Goal: Transaction & Acquisition: Purchase product/service

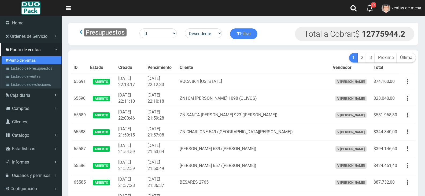
click at [13, 61] on link "Punto de ventas" at bounding box center [32, 60] width 60 height 8
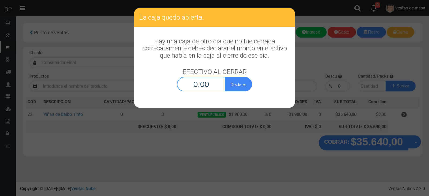
click at [206, 91] on input "0,00" at bounding box center [201, 84] width 49 height 14
type input "1,00"
click at [225, 77] on button "Declarar" at bounding box center [238, 84] width 27 height 14
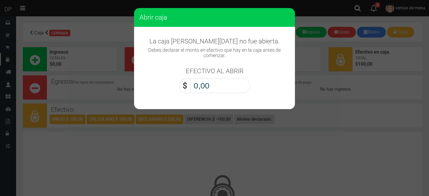
click at [209, 85] on input "0,00" at bounding box center [221, 86] width 60 height 14
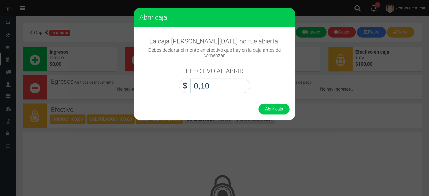
type input "1,00"
click at [259, 104] on button "Abrir caja" at bounding box center [274, 109] width 31 height 11
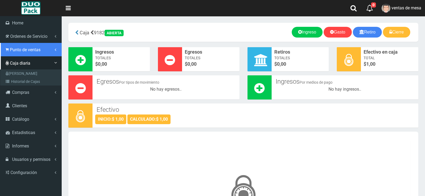
click at [7, 49] on icon at bounding box center [7, 49] width 3 height 5
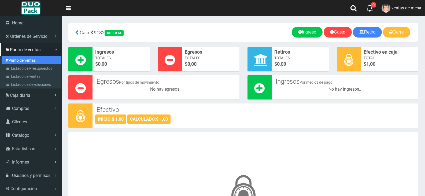
click at [25, 61] on link "Punto de ventas" at bounding box center [32, 60] width 60 height 8
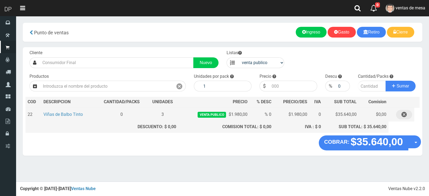
click at [409, 116] on button "button" at bounding box center [404, 114] width 16 height 9
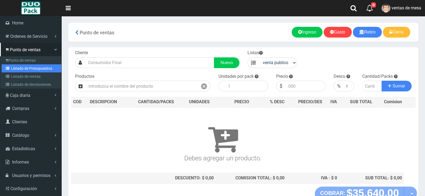
click at [24, 65] on link "Listado de Presupuestos" at bounding box center [32, 68] width 60 height 8
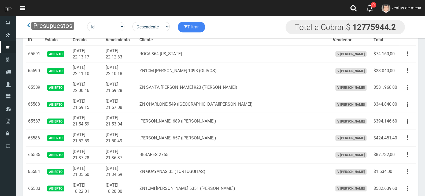
scroll to position [1027, 0]
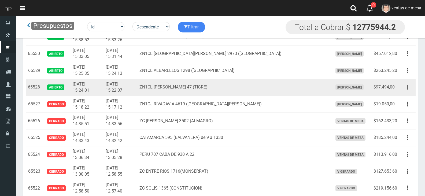
click at [406, 88] on button "button" at bounding box center [408, 87] width 12 height 9
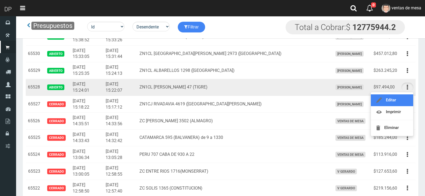
click at [406, 97] on link "Editar" at bounding box center [392, 100] width 42 height 12
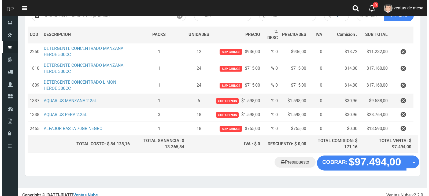
scroll to position [77, 0]
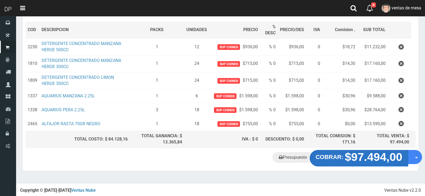
click at [329, 159] on strong "COBRAR:" at bounding box center [330, 157] width 28 height 6
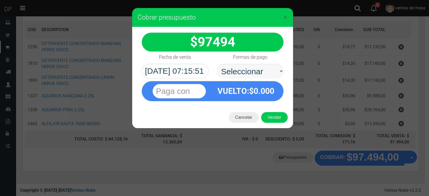
click at [264, 72] on select "Seleccionar Efectivo Tarjeta de Crédito Depósito Débito" at bounding box center [250, 71] width 67 height 14
click at [267, 77] on select "Seleccionar Efectivo Tarjeta de Crédito Depósito Débito" at bounding box center [250, 71] width 67 height 14
click at [271, 70] on select "Seleccionar Efectivo Tarjeta de Crédito Depósito Débito" at bounding box center [250, 71] width 67 height 14
select select "Efectivo"
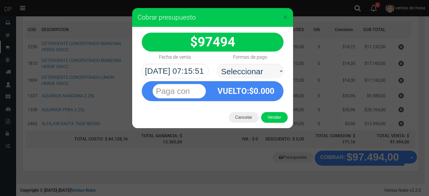
click at [217, 64] on select "Seleccionar Efectivo Tarjeta de Crédito Depósito Débito" at bounding box center [250, 71] width 67 height 14
click at [281, 120] on button "Vender" at bounding box center [274, 117] width 27 height 11
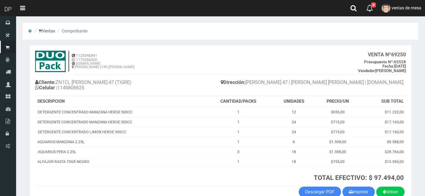
scroll to position [31, 0]
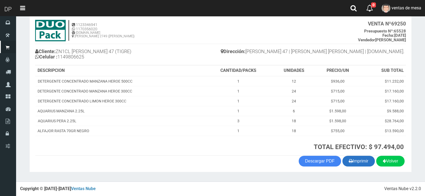
click at [359, 162] on button "Imprimir" at bounding box center [359, 161] width 32 height 11
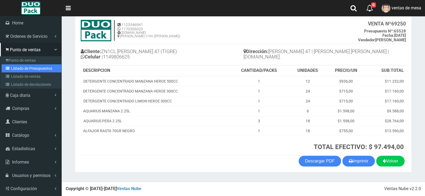
click at [14, 71] on link "Listado de Presupuestos" at bounding box center [32, 68] width 60 height 8
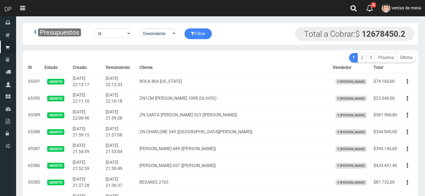
scroll to position [982, 0]
click at [0, 0] on link "Editar" at bounding box center [0, 0] width 0 height 0
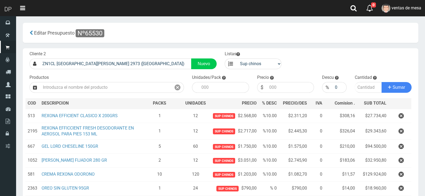
click at [402, 131] on icon "button" at bounding box center [401, 131] width 5 height 9
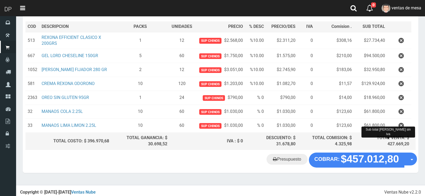
scroll to position [79, 0]
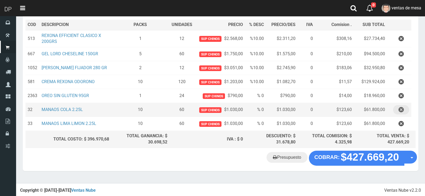
click at [401, 111] on icon "button" at bounding box center [401, 109] width 5 height 9
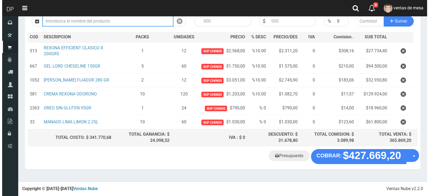
scroll to position [65, 0]
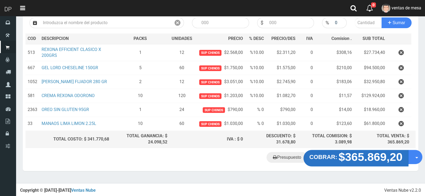
click at [344, 151] on button "COBRAR: $365.869,20" at bounding box center [356, 158] width 105 height 17
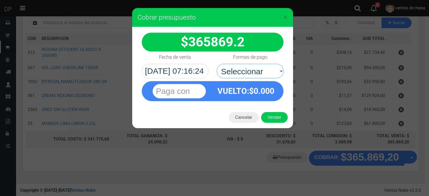
drag, startPoint x: 268, startPoint y: 71, endPoint x: 264, endPoint y: 84, distance: 13.7
click at [268, 71] on select "Seleccionar Efectivo Tarjeta de Crédito Depósito Débito" at bounding box center [250, 71] width 67 height 14
drag, startPoint x: 270, startPoint y: 73, endPoint x: 270, endPoint y: 78, distance: 4.6
click at [270, 73] on select "Seleccionar Efectivo Tarjeta de Crédito Depósito Débito" at bounding box center [250, 71] width 67 height 14
click at [217, 64] on select "Seleccionar Efectivo Tarjeta de Crédito Depósito Débito" at bounding box center [250, 71] width 67 height 14
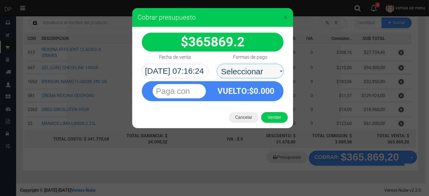
click at [271, 78] on select "Seleccionar Efectivo Tarjeta de Crédito Depósito Débito" at bounding box center [250, 71] width 67 height 14
select select "Efectivo"
click at [217, 64] on select "Seleccionar Efectivo Tarjeta de Crédito Depósito Débito" at bounding box center [250, 71] width 67 height 14
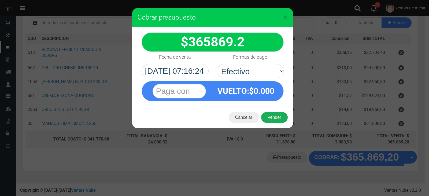
click at [274, 115] on button "Vender" at bounding box center [274, 117] width 27 height 11
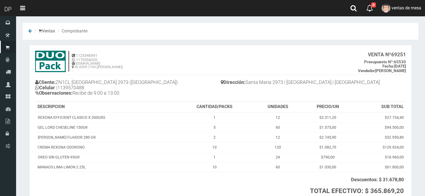
scroll to position [44, 0]
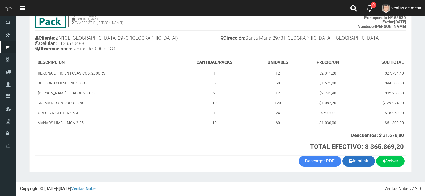
click at [358, 162] on button "Imprimir" at bounding box center [359, 161] width 32 height 11
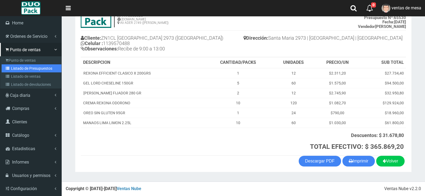
click at [21, 71] on link "Listado de Presupuestos" at bounding box center [32, 68] width 60 height 8
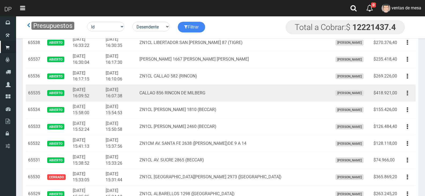
scroll to position [903, 0]
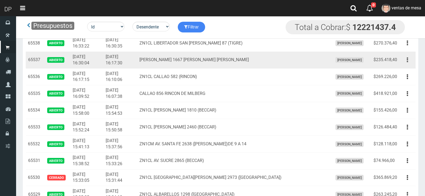
click at [404, 64] on button "button" at bounding box center [408, 59] width 12 height 9
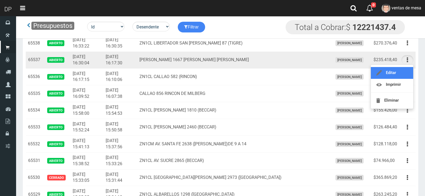
click at [403, 71] on link "Editar" at bounding box center [392, 73] width 42 height 12
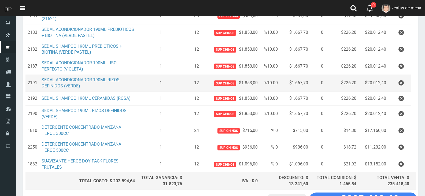
scroll to position [160, 0]
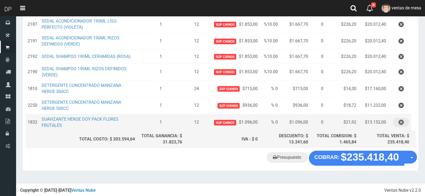
click at [403, 120] on icon "button" at bounding box center [401, 122] width 5 height 9
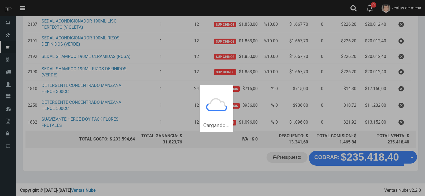
scroll to position [0, 0]
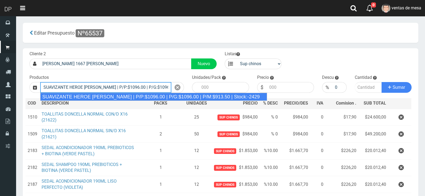
type input "SUAVIZANTE HEROE BRISA SILVESTRE | P/P:$1096.00 | P/G:$1096.00 | P/M:$913.50 | …"
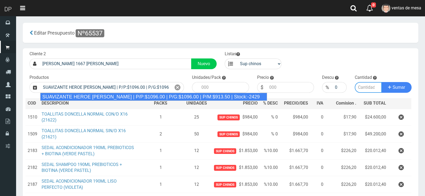
type input "12"
type input "1096.00"
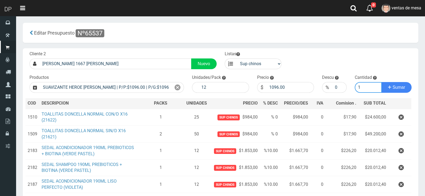
type input "1"
click at [382, 82] on button "Sumar" at bounding box center [397, 87] width 30 height 11
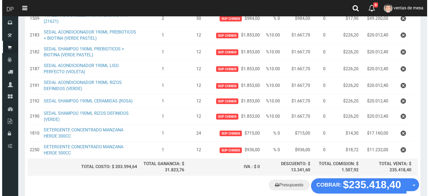
scroll to position [157, 0]
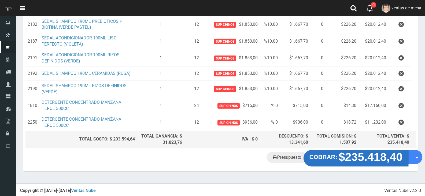
click at [368, 161] on strong "$235.418,40" at bounding box center [371, 157] width 64 height 13
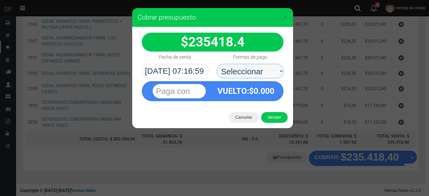
drag, startPoint x: 257, startPoint y: 67, endPoint x: 254, endPoint y: 77, distance: 10.1
click at [257, 67] on select "Seleccionar Efectivo Tarjeta de Crédito Depósito Débito" at bounding box center [250, 71] width 67 height 14
select select "Efectivo"
click at [217, 64] on select "Seleccionar Efectivo Tarjeta de Crédito Depósito Débito" at bounding box center [250, 71] width 67 height 14
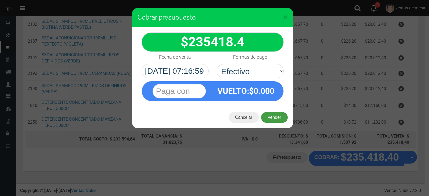
click at [275, 117] on button "Vender" at bounding box center [274, 117] width 27 height 11
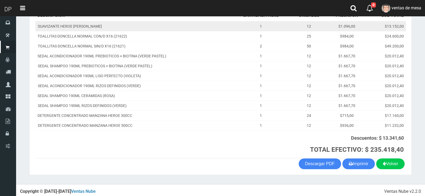
scroll to position [89, 0]
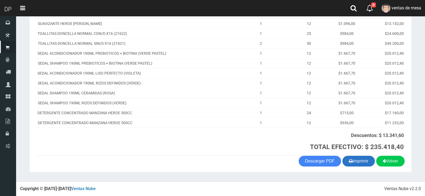
click at [372, 164] on button "Imprimir" at bounding box center [359, 161] width 32 height 11
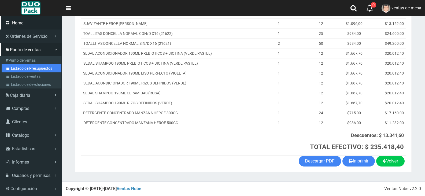
drag, startPoint x: 14, startPoint y: 68, endPoint x: 41, endPoint y: 18, distance: 56.8
click at [14, 68] on link "Listado de Presupuestos" at bounding box center [32, 68] width 60 height 8
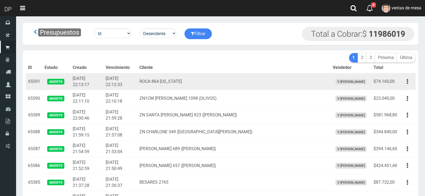
click at [124, 75] on td "[DATE] 22:12:33" at bounding box center [121, 81] width 34 height 17
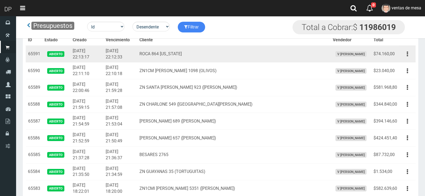
scroll to position [858, 0]
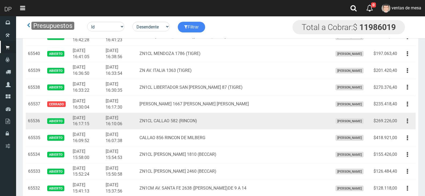
drag, startPoint x: 414, startPoint y: 122, endPoint x: 403, endPoint y: 129, distance: 13.2
click at [414, 122] on button "button" at bounding box center [408, 120] width 12 height 9
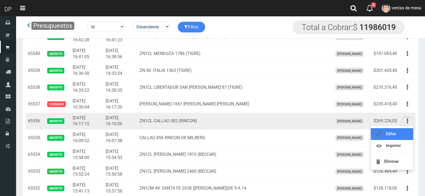
click at [401, 131] on link "Editar" at bounding box center [392, 134] width 42 height 12
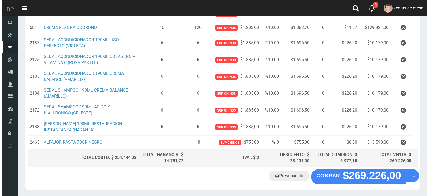
scroll to position [121, 0]
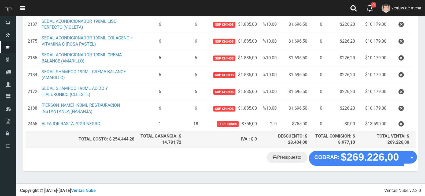
click at [330, 168] on div "Presupuesto COBRAR: $269.226,00 Opciones" at bounding box center [221, 161] width 396 height 20
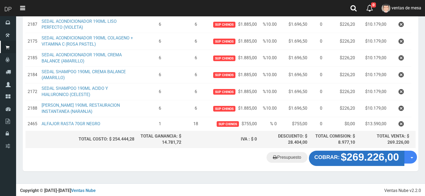
click at [332, 156] on strong "COBRAR:" at bounding box center [327, 157] width 25 height 6
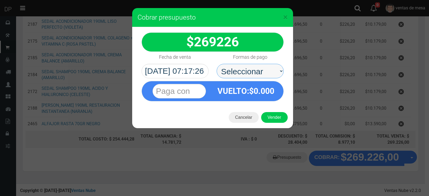
click at [262, 73] on select "Seleccionar Efectivo Tarjeta de Crédito Depósito Débito" at bounding box center [250, 71] width 67 height 14
click at [262, 94] on span "0.000" at bounding box center [264, 90] width 21 height 9
drag, startPoint x: 267, startPoint y: 67, endPoint x: 267, endPoint y: 75, distance: 8.1
click at [267, 67] on select "Seleccionar Efectivo Tarjeta de Crédito Depósito Débito" at bounding box center [250, 71] width 67 height 14
select select "Efectivo"
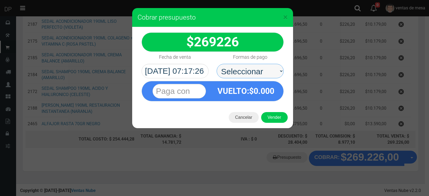
click at [217, 64] on select "Seleccionar Efectivo Tarjeta de Crédito Depósito Débito" at bounding box center [250, 71] width 67 height 14
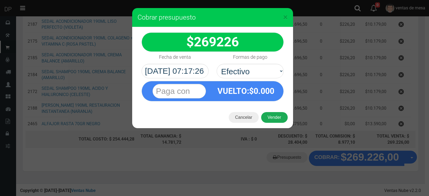
click at [276, 118] on button "Vender" at bounding box center [274, 117] width 27 height 11
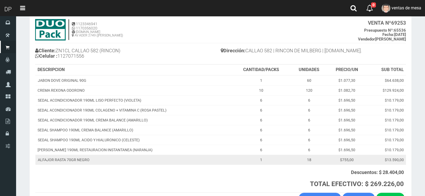
scroll to position [69, 0]
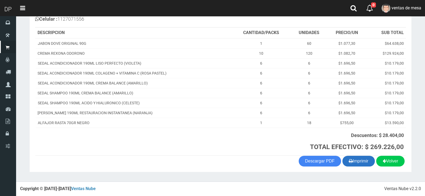
click at [345, 161] on button "Imprimir" at bounding box center [359, 161] width 32 height 11
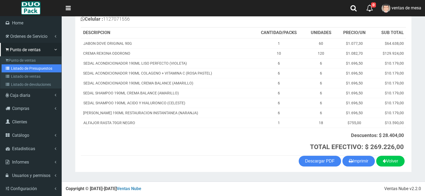
click at [18, 68] on link "Listado de Presupuestos" at bounding box center [32, 68] width 60 height 8
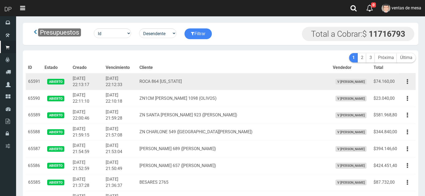
click at [112, 75] on td "2025-08-20 22:12:33" at bounding box center [121, 81] width 34 height 17
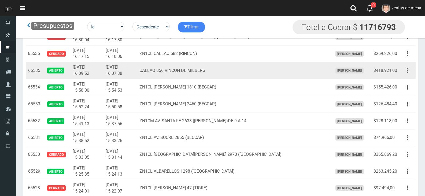
click at [409, 73] on button "button" at bounding box center [408, 70] width 12 height 9
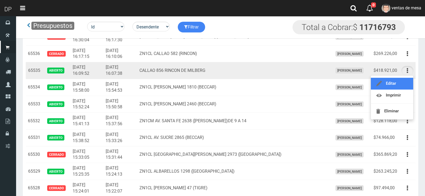
click at [404, 86] on link "Editar" at bounding box center [392, 84] width 42 height 12
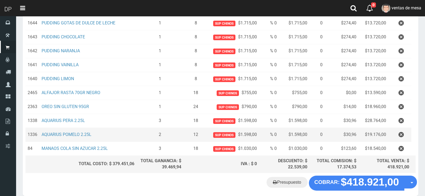
scroll to position [308, 0]
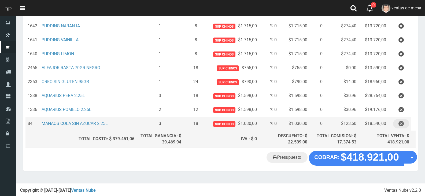
click at [399, 120] on icon "button" at bounding box center [401, 123] width 5 height 9
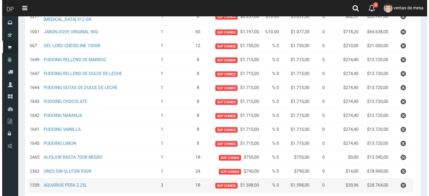
scroll to position [294, 0]
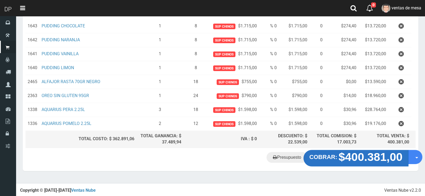
click at [334, 154] on strong "COBRAR:" at bounding box center [324, 157] width 28 height 6
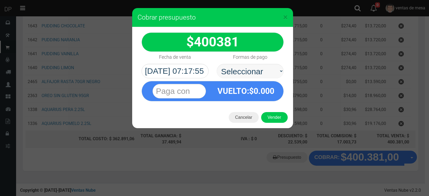
click at [246, 71] on select "Seleccionar Efectivo Tarjeta de Crédito Depósito Débito" at bounding box center [250, 71] width 67 height 14
select select "Efectivo"
click at [217, 64] on select "Seleccionar Efectivo Tarjeta de Crédito Depósito Débito" at bounding box center [250, 71] width 67 height 14
click at [274, 117] on button "Vender" at bounding box center [274, 117] width 27 height 11
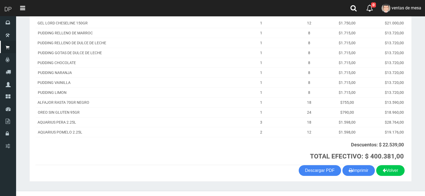
scroll to position [188, 0]
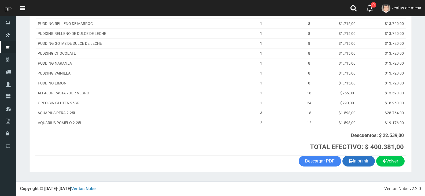
click at [369, 165] on button "Imprimir" at bounding box center [359, 161] width 32 height 11
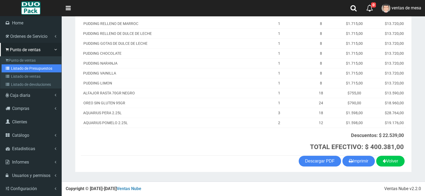
click at [14, 66] on link "Listado de Presupuestos" at bounding box center [32, 68] width 60 height 8
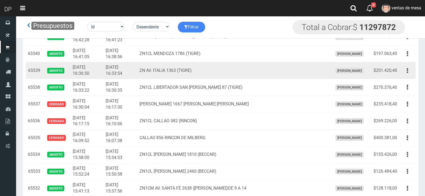
drag, startPoint x: 406, startPoint y: 71, endPoint x: 401, endPoint y: 82, distance: 11.5
click at [407, 71] on button "button" at bounding box center [408, 70] width 12 height 9
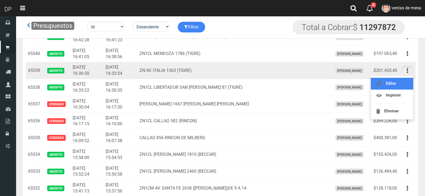
click at [401, 82] on link "Editar" at bounding box center [392, 84] width 42 height 12
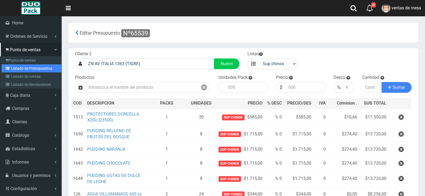
click at [16, 71] on link "Listado de Presupuestos" at bounding box center [32, 68] width 60 height 8
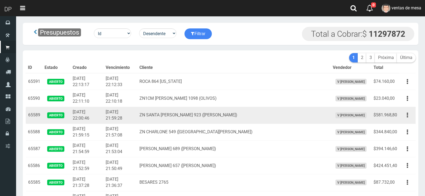
click at [160, 121] on td "ZN SANTA TERESA 923 (MANUEL ALBERTI)" at bounding box center [233, 115] width 193 height 17
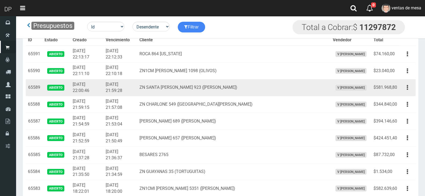
scroll to position [858, 0]
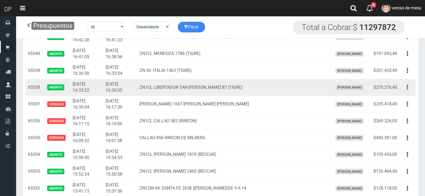
click at [411, 88] on button "button" at bounding box center [408, 87] width 12 height 9
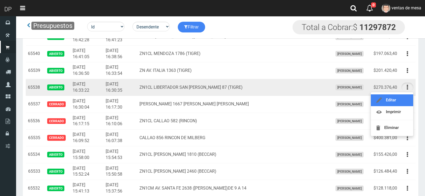
click at [402, 98] on link "Editar" at bounding box center [392, 100] width 42 height 12
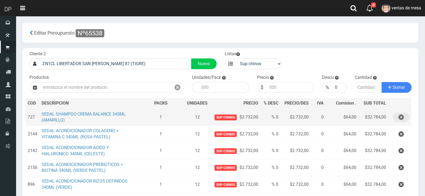
click at [400, 117] on icon "button" at bounding box center [401, 117] width 5 height 9
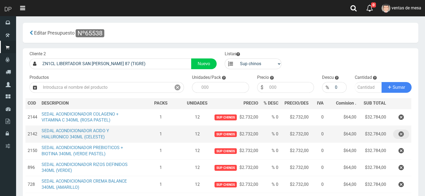
click at [404, 132] on icon "button" at bounding box center [401, 134] width 5 height 9
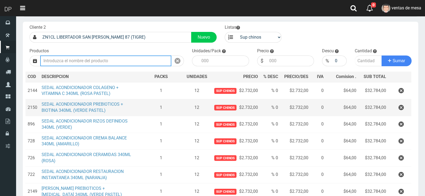
scroll to position [27, 0]
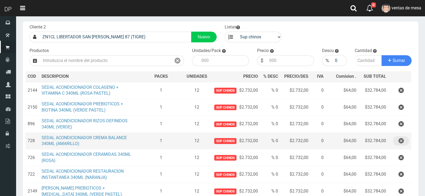
click at [398, 142] on button "button" at bounding box center [402, 140] width 16 height 9
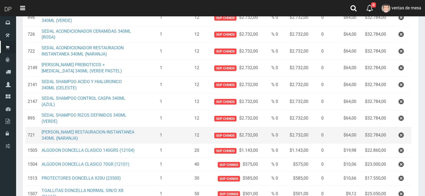
scroll to position [134, 0]
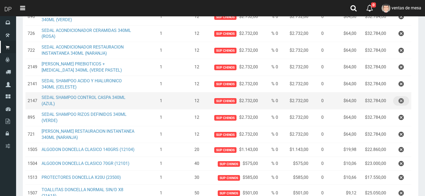
click at [401, 102] on icon "button" at bounding box center [401, 100] width 5 height 9
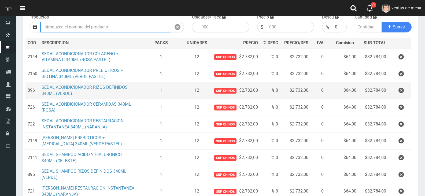
scroll to position [81, 0]
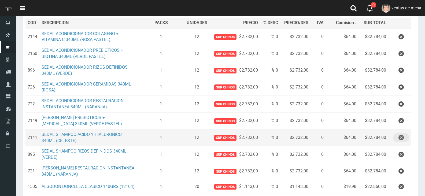
click at [400, 138] on icon "button" at bounding box center [401, 137] width 5 height 9
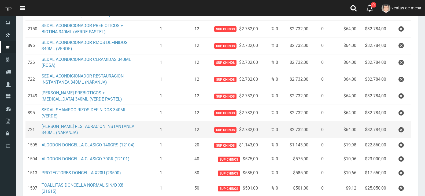
scroll to position [134, 0]
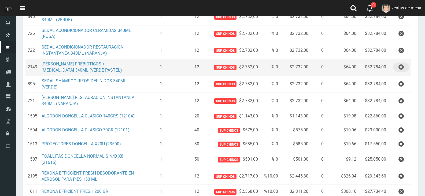
click at [398, 68] on button "button" at bounding box center [402, 67] width 16 height 9
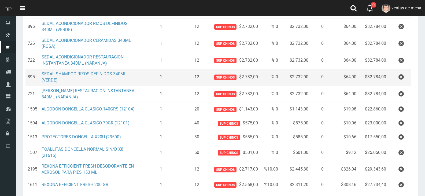
scroll to position [161, 0]
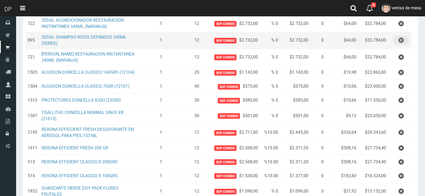
click at [402, 42] on icon "button" at bounding box center [401, 40] width 5 height 9
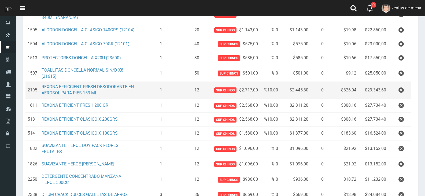
scroll to position [188, 0]
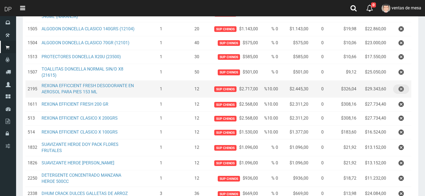
click at [403, 90] on icon "button" at bounding box center [401, 89] width 5 height 9
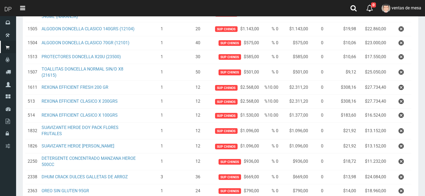
click at [398, 117] on button "button" at bounding box center [402, 115] width 16 height 9
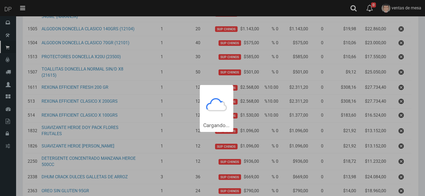
scroll to position [0, 0]
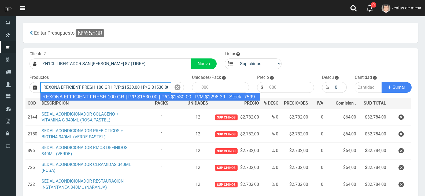
type input "REXONA EFFICIENT FRESH 100 GR | P/P:$1530.00 | P/G:$1530.00 | P/M:$1296.39 | St…"
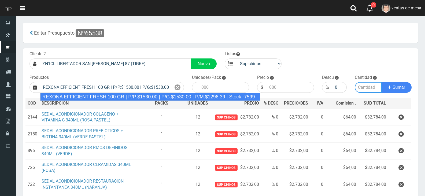
type input "12"
type input "1530.00"
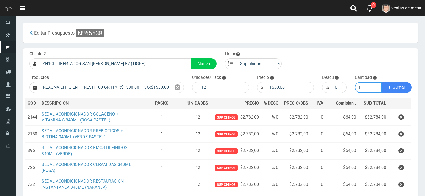
type input "1"
click at [382, 82] on button "Sumar" at bounding box center [397, 87] width 30 height 11
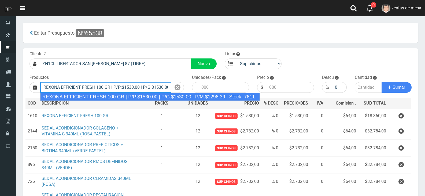
type input "REXONA EFFICIENT FRESH 100 GR | P/P:$1530.00 | P/G:$1530.00 | P/M:$1296.39 | St…"
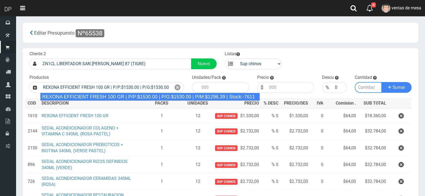
type input "12"
type input "1530.00"
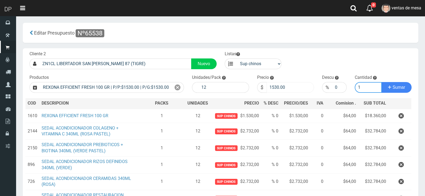
type input "1"
click at [293, 90] on input "1530.00" at bounding box center [291, 87] width 48 height 11
type input "1377"
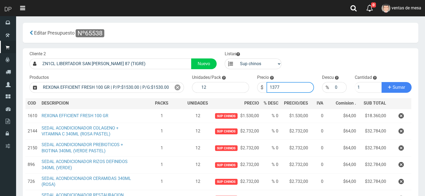
click at [382, 82] on button "Sumar" at bounding box center [397, 87] width 30 height 11
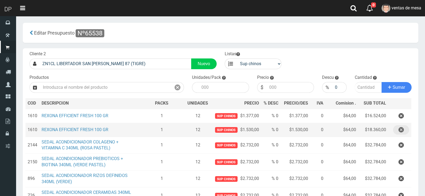
click at [401, 127] on icon "button" at bounding box center [401, 129] width 5 height 9
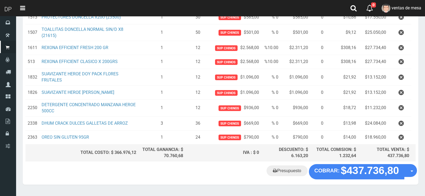
scroll to position [255, 0]
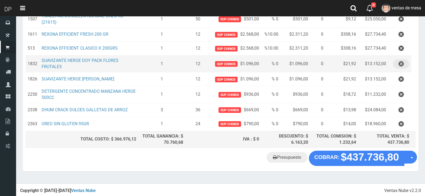
click at [400, 65] on icon "button" at bounding box center [401, 63] width 5 height 9
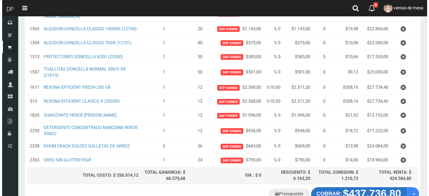
scroll to position [238, 0]
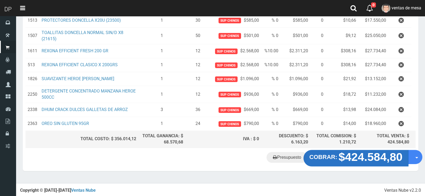
click at [347, 153] on strong "$424.584,80" at bounding box center [371, 157] width 64 height 13
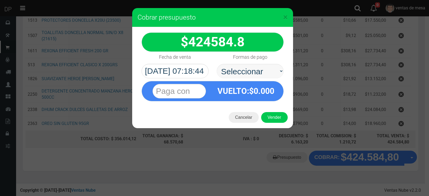
click at [262, 65] on select "Seleccionar Efectivo Tarjeta de Crédito Depósito Débito" at bounding box center [250, 71] width 67 height 14
select select "Efectivo"
click at [217, 64] on select "Seleccionar Efectivo Tarjeta de Crédito Depósito Débito" at bounding box center [250, 71] width 67 height 14
click at [269, 114] on button "Vender" at bounding box center [274, 117] width 27 height 11
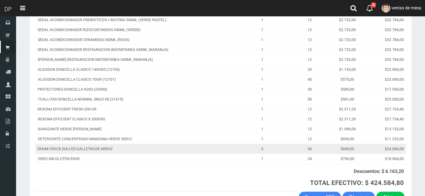
scroll to position [148, 0]
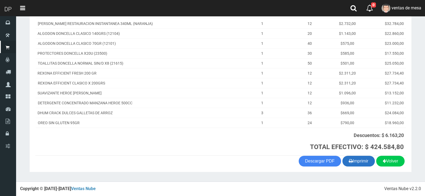
click at [360, 164] on button "Imprimir" at bounding box center [359, 161] width 32 height 11
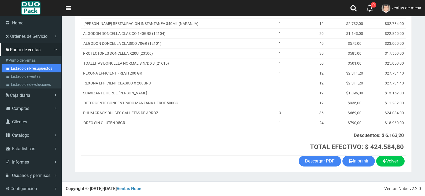
click at [9, 71] on link "Listado de Presupuestos" at bounding box center [32, 68] width 60 height 8
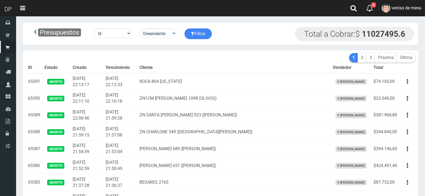
click at [79, 100] on td "2025-08-20 22:11:10" at bounding box center [87, 98] width 33 height 17
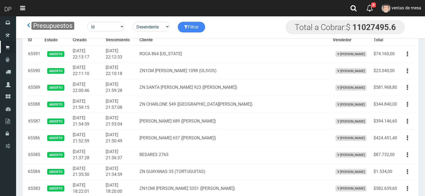
scroll to position [858, 0]
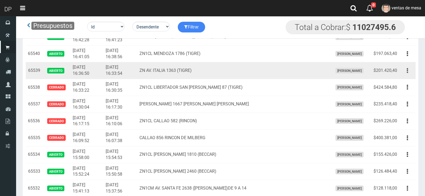
click at [410, 74] on button "button" at bounding box center [408, 70] width 12 height 9
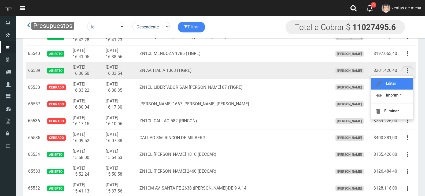
click at [404, 84] on link "Editar" at bounding box center [392, 84] width 42 height 12
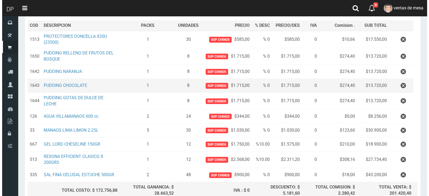
scroll to position [129, 0]
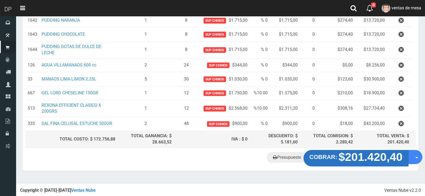
click at [364, 159] on strong "$201.420,40" at bounding box center [371, 157] width 64 height 13
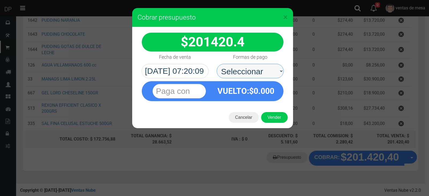
click at [254, 70] on select "Seleccionar Efectivo Tarjeta de Crédito Depósito Débito" at bounding box center [250, 71] width 67 height 14
select select "Efectivo"
click at [217, 64] on select "Seleccionar Efectivo Tarjeta de Crédito Depósito Débito" at bounding box center [250, 71] width 67 height 14
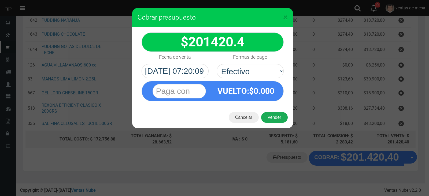
click at [274, 121] on button "Vender" at bounding box center [274, 117] width 27 height 11
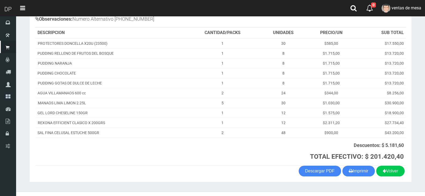
scroll to position [84, 0]
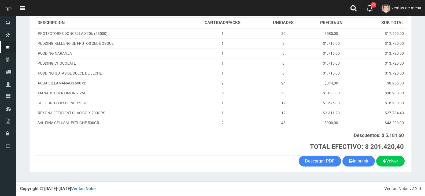
click at [360, 169] on section "1123346941 1170356020 [DOMAIN_NAME] AV ADER 2749 ([PERSON_NAME]) VENTA Nº 69256…" at bounding box center [221, 66] width 383 height 211
click at [359, 165] on button "Imprimir" at bounding box center [359, 161] width 32 height 11
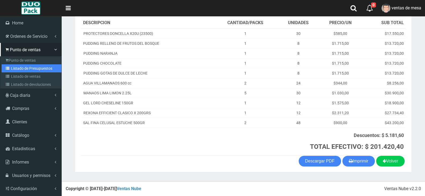
click at [10, 70] on icon at bounding box center [8, 69] width 5 height 4
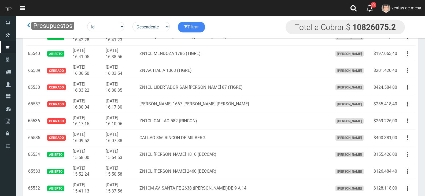
scroll to position [999, 0]
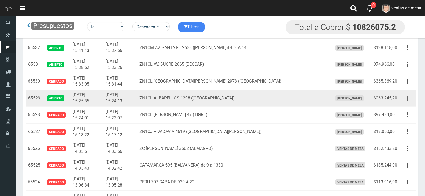
click at [409, 99] on button "button" at bounding box center [408, 98] width 12 height 9
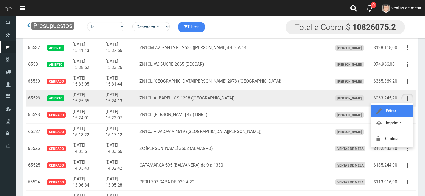
click at [402, 114] on link "Editar" at bounding box center [392, 111] width 42 height 12
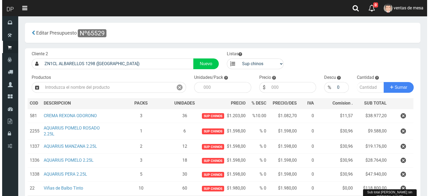
scroll to position [65, 0]
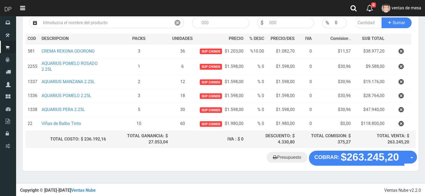
click at [348, 165] on div "Presupuesto COBRAR: $263.245,20 Opciones" at bounding box center [221, 161] width 396 height 20
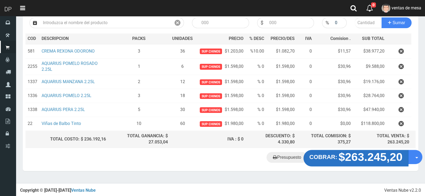
click at [347, 158] on strong "$263.245,20" at bounding box center [371, 157] width 64 height 13
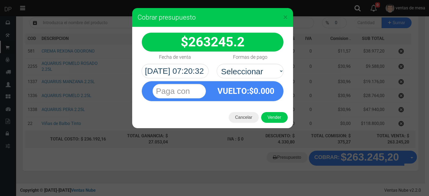
click at [238, 68] on select "Seleccionar Efectivo Tarjeta de Crédito Depósito Débito" at bounding box center [250, 71] width 67 height 14
select select "Efectivo"
click at [217, 64] on select "Seleccionar Efectivo Tarjeta de Crédito Depósito Débito" at bounding box center [250, 71] width 67 height 14
click at [268, 110] on div "Cancelar Vender" at bounding box center [212, 117] width 161 height 21
click at [271, 117] on button "Vender" at bounding box center [274, 117] width 27 height 11
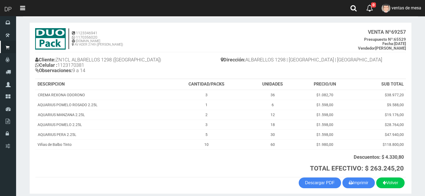
scroll to position [44, 0]
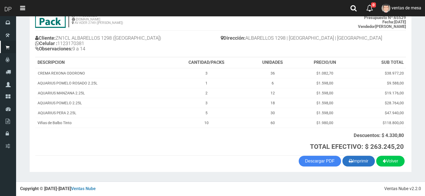
click at [359, 159] on button "Imprimir" at bounding box center [359, 161] width 32 height 11
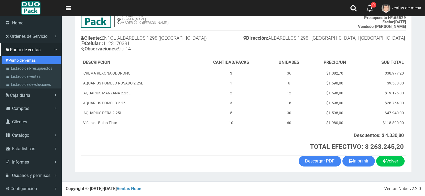
click at [6, 64] on link "Punto de ventas" at bounding box center [32, 60] width 60 height 8
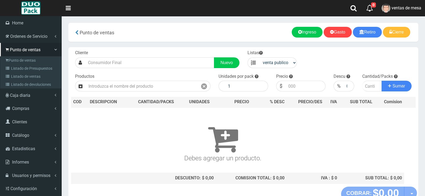
drag, startPoint x: 0, startPoint y: 0, endPoint x: 9, endPoint y: 67, distance: 67.1
click at [8, 67] on icon at bounding box center [8, 69] width 5 height 4
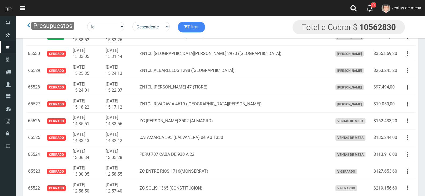
scroll to position [814, 0]
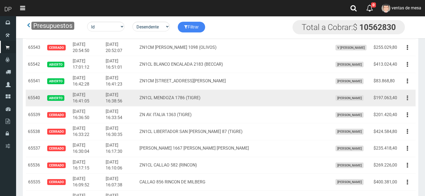
click at [409, 100] on button "button" at bounding box center [408, 97] width 12 height 9
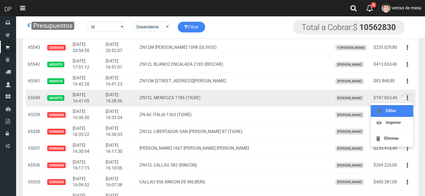
click at [409, 110] on link "Editar" at bounding box center [392, 111] width 42 height 12
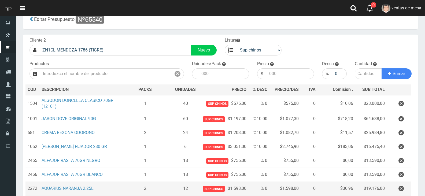
scroll to position [27, 0]
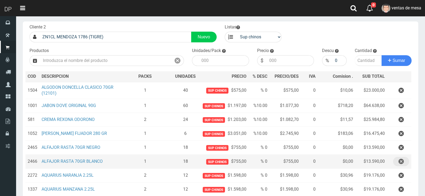
click at [401, 161] on icon "button" at bounding box center [401, 161] width 5 height 9
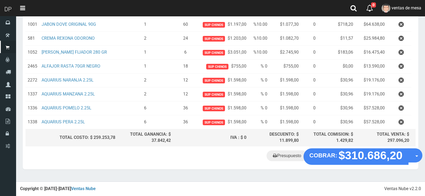
scroll to position [107, 0]
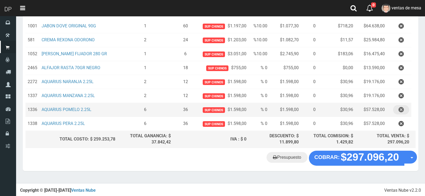
click at [405, 107] on button "button" at bounding box center [402, 109] width 16 height 9
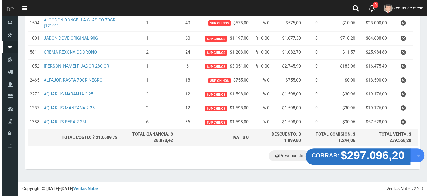
scroll to position [93, 0]
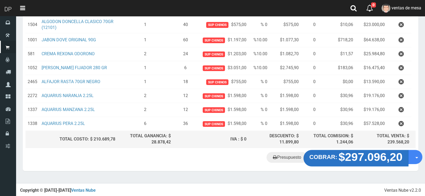
click at [343, 153] on strong "$297.096,20" at bounding box center [371, 157] width 64 height 13
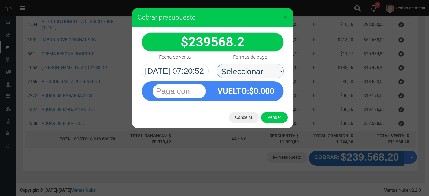
click at [271, 75] on select "Seleccionar Efectivo Tarjeta de Crédito Depósito Débito" at bounding box center [250, 71] width 67 height 14
select select "Efectivo"
click at [217, 64] on select "Seleccionar Efectivo Tarjeta de Crédito Depósito Débito" at bounding box center [250, 71] width 67 height 14
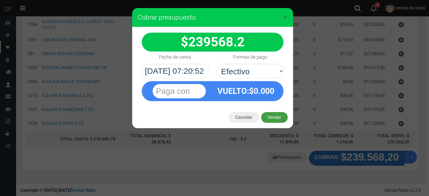
click at [274, 115] on button "Vender" at bounding box center [274, 117] width 27 height 11
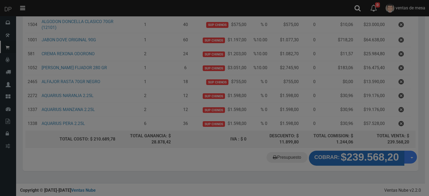
scroll to position [82, 0]
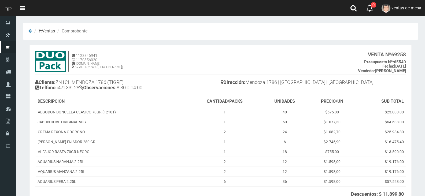
scroll to position [59, 0]
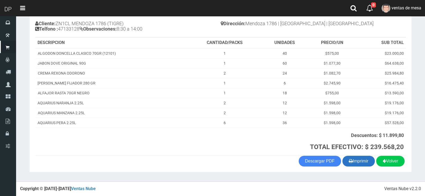
click at [359, 163] on button "Imprimir" at bounding box center [359, 161] width 32 height 11
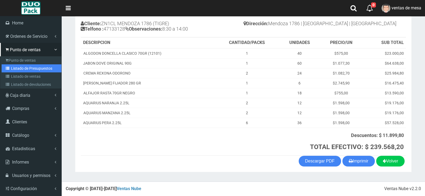
click at [9, 68] on icon at bounding box center [8, 69] width 5 height 4
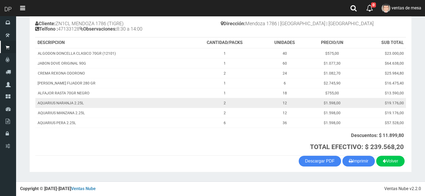
click at [91, 102] on td "AQUARIUS NARANJA 2.25L" at bounding box center [111, 103] width 152 height 10
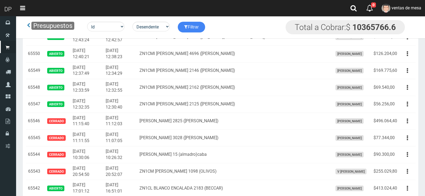
scroll to position [1167, 0]
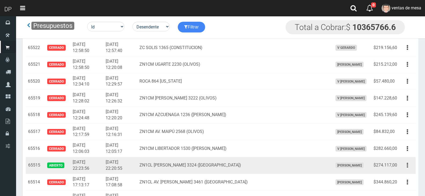
click at [410, 166] on button "button" at bounding box center [408, 165] width 12 height 9
click at [400, 177] on link "Editar" at bounding box center [392, 179] width 42 height 12
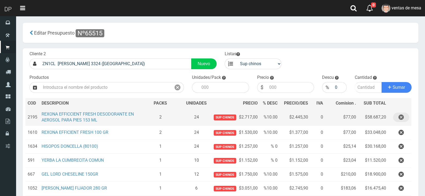
click at [403, 114] on icon "button" at bounding box center [401, 117] width 5 height 9
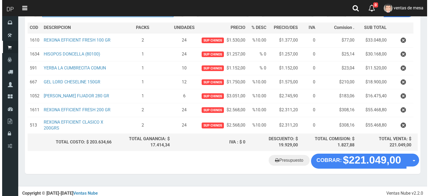
scroll to position [79, 0]
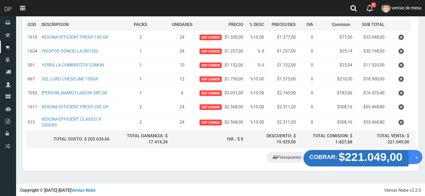
click at [334, 161] on button "COBRAR: $221.049,00" at bounding box center [356, 158] width 105 height 17
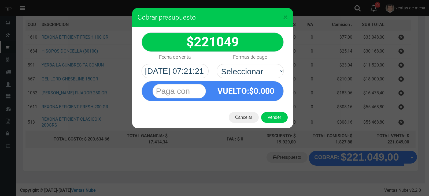
click at [225, 86] on span "VUELTO" at bounding box center [233, 90] width 30 height 9
click at [228, 71] on select "Seleccionar Efectivo Tarjeta de Crédito Depósito Débito" at bounding box center [250, 71] width 67 height 14
select select "Efectivo"
click at [217, 64] on select "Seleccionar Efectivo Tarjeta de Crédito Depósito Débito" at bounding box center [250, 71] width 67 height 14
click at [267, 114] on button "Vender" at bounding box center [274, 117] width 27 height 11
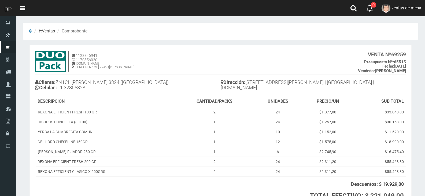
scroll to position [49, 0]
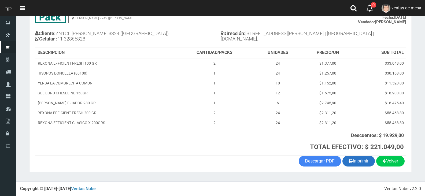
click at [351, 158] on icon "button" at bounding box center [351, 161] width 4 height 8
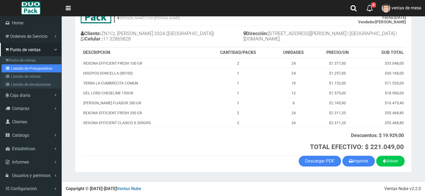
click at [20, 68] on link "Listado de Presupuestos" at bounding box center [32, 68] width 60 height 8
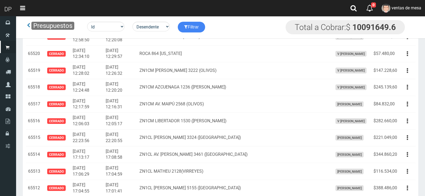
scroll to position [780, 0]
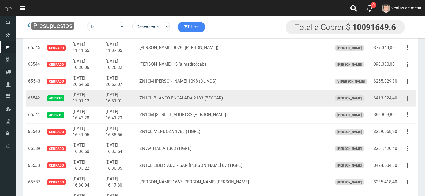
click at [413, 99] on button "button" at bounding box center [408, 98] width 12 height 9
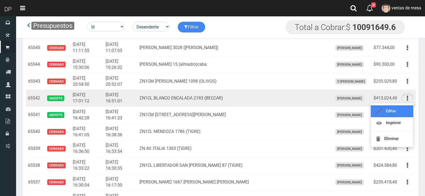
click at [403, 111] on link "Editar" at bounding box center [392, 111] width 42 height 12
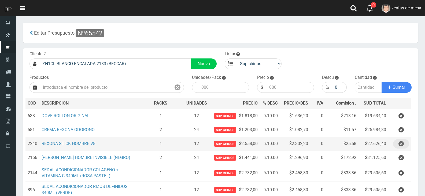
click at [404, 140] on icon "button" at bounding box center [401, 143] width 5 height 9
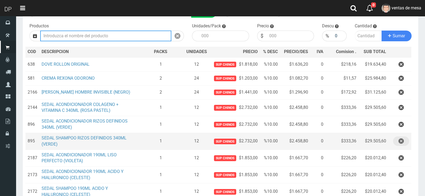
scroll to position [54, 0]
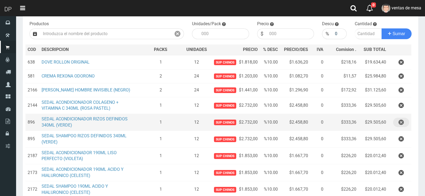
click at [406, 124] on button "button" at bounding box center [402, 122] width 16 height 9
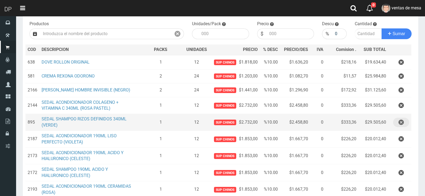
click at [406, 124] on button "button" at bounding box center [402, 122] width 16 height 9
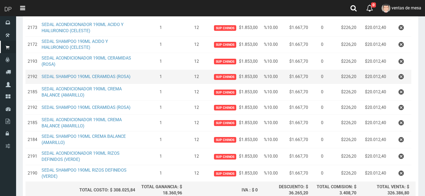
scroll to position [161, 0]
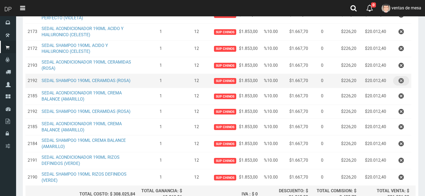
click at [400, 78] on icon "button" at bounding box center [401, 80] width 5 height 9
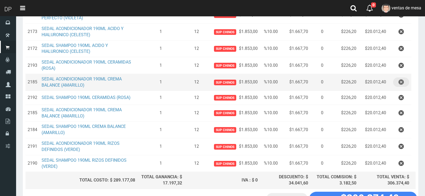
click at [398, 82] on button "button" at bounding box center [402, 82] width 16 height 9
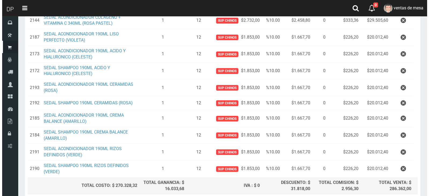
scroll to position [185, 0]
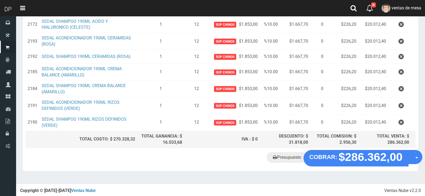
click at [347, 165] on div "Presupuesto COBRAR: $286.362,00 Opciones" at bounding box center [221, 161] width 396 height 20
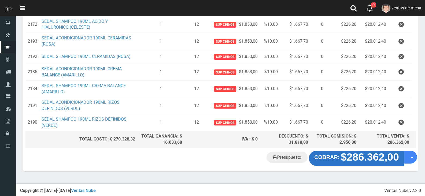
click at [346, 162] on strong "$286.362,00" at bounding box center [370, 158] width 58 height 12
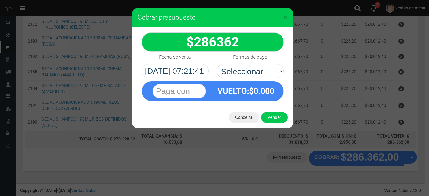
click at [254, 79] on div "VUELTO :$ 0.000" at bounding box center [213, 89] width 150 height 23
click at [254, 75] on select "Seleccionar Efectivo Tarjeta de Crédito Depósito Débito" at bounding box center [250, 71] width 67 height 14
click at [217, 64] on select "Seleccionar Efectivo Tarjeta de Crédito Depósito Débito" at bounding box center [250, 71] width 67 height 14
click at [257, 76] on select "Seleccionar Efectivo Tarjeta de Crédito Depósito Débito" at bounding box center [250, 71] width 67 height 14
select select "Efectivo"
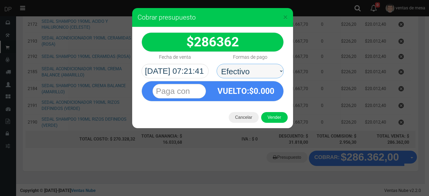
click at [217, 64] on select "Seleccionar Efectivo Tarjeta de Crédito Depósito Débito" at bounding box center [250, 71] width 67 height 14
click at [268, 115] on button "Vender" at bounding box center [274, 117] width 27 height 11
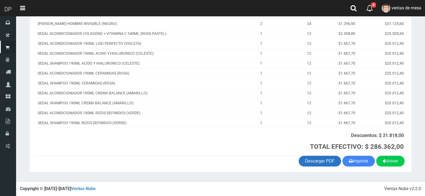
scroll to position [114, 0]
click at [352, 163] on button "Imprimir" at bounding box center [359, 161] width 32 height 11
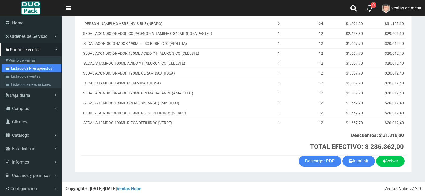
click at [10, 65] on link "Listado de Presupuestos" at bounding box center [32, 68] width 60 height 8
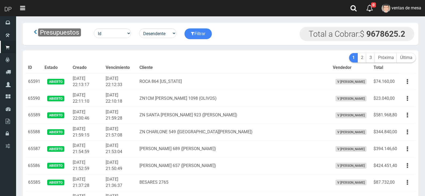
drag, startPoint x: 0, startPoint y: 0, endPoint x: 102, endPoint y: 79, distance: 129.5
click at [102, 79] on td "2025-08-20 22:13:17" at bounding box center [87, 81] width 33 height 17
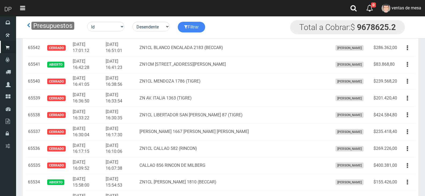
scroll to position [966, 0]
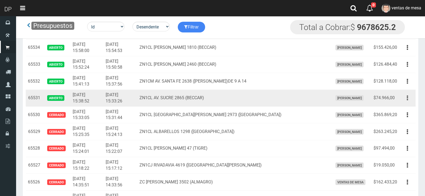
click at [410, 100] on button "button" at bounding box center [408, 97] width 12 height 9
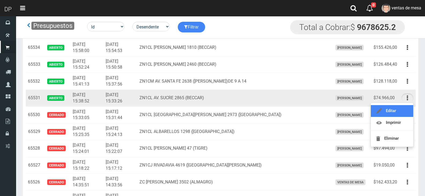
click at [406, 110] on link "Editar" at bounding box center [392, 111] width 42 height 12
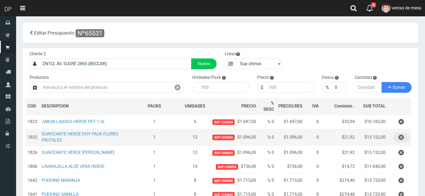
click at [403, 136] on icon "button" at bounding box center [401, 137] width 5 height 9
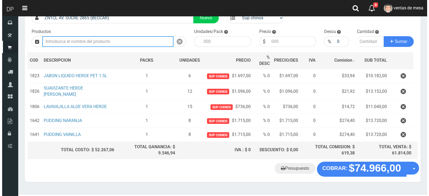
scroll to position [57, 0]
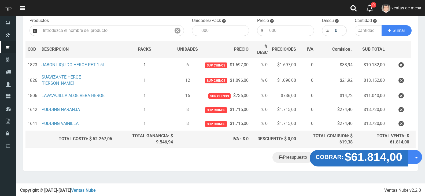
click at [368, 158] on strong "$61.814,00" at bounding box center [374, 157] width 58 height 13
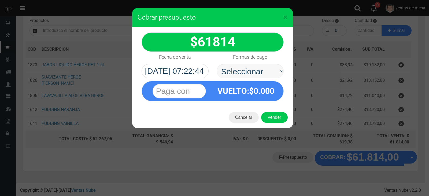
click at [272, 69] on select "Seleccionar Efectivo Tarjeta de Crédito Depósito Débito" at bounding box center [250, 71] width 67 height 14
select select "Efectivo"
click at [217, 64] on select "Seleccionar Efectivo Tarjeta de Crédito Depósito Débito" at bounding box center [250, 71] width 67 height 14
drag, startPoint x: 274, startPoint y: 115, endPoint x: 276, endPoint y: 118, distance: 3.2
click at [275, 115] on button "Vender" at bounding box center [274, 117] width 27 height 11
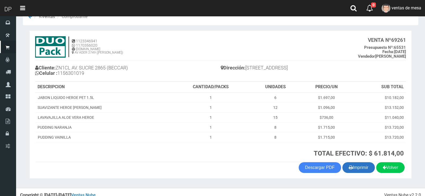
scroll to position [21, 0]
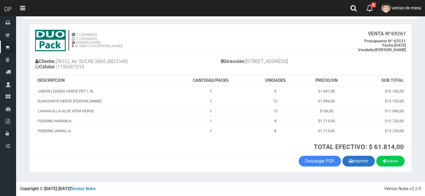
click at [364, 165] on button "Imprimir" at bounding box center [359, 161] width 32 height 11
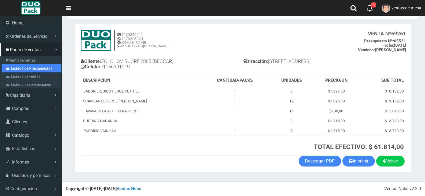
click at [11, 66] on link "Listado de Presupuestos" at bounding box center [32, 68] width 60 height 8
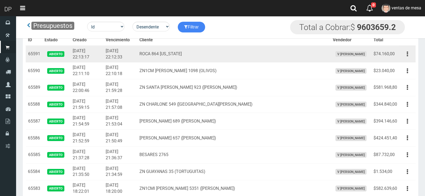
scroll to position [858, 0]
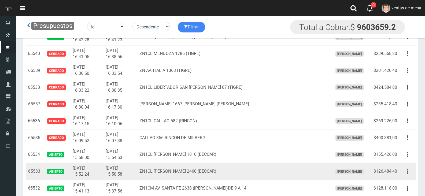
click at [405, 175] on button "button" at bounding box center [408, 171] width 12 height 9
click at [404, 182] on link "Editar" at bounding box center [392, 185] width 42 height 12
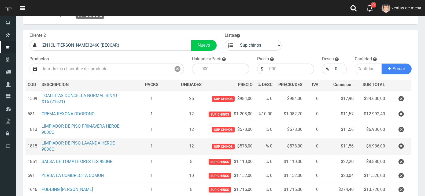
scroll to position [27, 0]
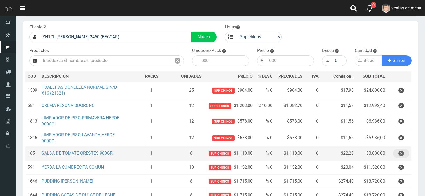
click at [397, 155] on button "button" at bounding box center [402, 153] width 16 height 9
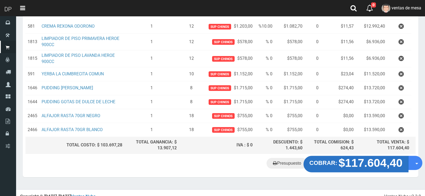
scroll to position [112, 0]
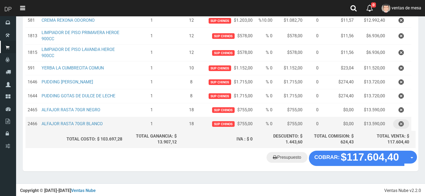
click at [400, 122] on icon "button" at bounding box center [401, 123] width 5 height 9
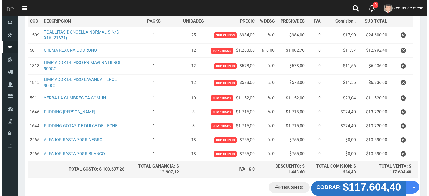
scroll to position [98, 0]
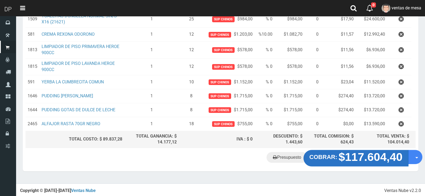
click at [349, 161] on strong "$117.604,40" at bounding box center [371, 157] width 64 height 13
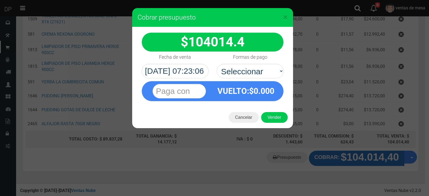
click at [245, 81] on div "VUELTO :$ 0.000" at bounding box center [246, 91] width 67 height 20
click at [245, 75] on select "Seleccionar Efectivo Tarjeta de Crédito Depósito Débito" at bounding box center [250, 71] width 67 height 14
select select "Efectivo"
click at [217, 64] on select "Seleccionar Efectivo Tarjeta de Crédito Depósito Débito" at bounding box center [250, 71] width 67 height 14
click at [268, 114] on button "Vender" at bounding box center [274, 117] width 27 height 11
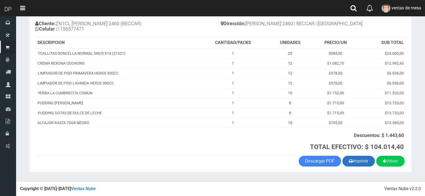
scroll to position [59, 0]
click at [349, 159] on icon "button" at bounding box center [351, 161] width 4 height 8
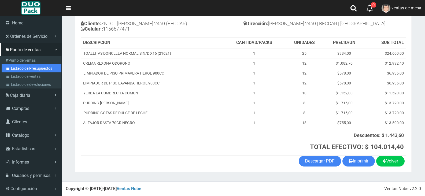
click at [24, 70] on link "Listado de Presupuestos" at bounding box center [32, 68] width 60 height 8
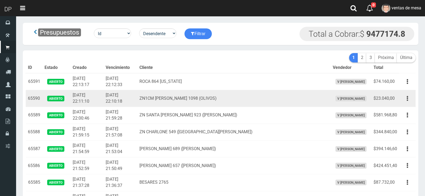
scroll to position [858, 0]
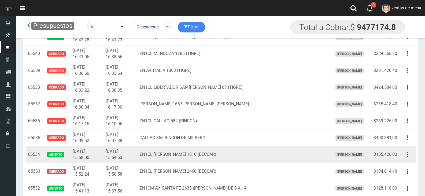
click at [411, 154] on button "button" at bounding box center [408, 154] width 12 height 9
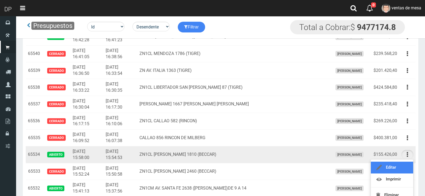
click at [402, 166] on link "Editar" at bounding box center [392, 168] width 42 height 12
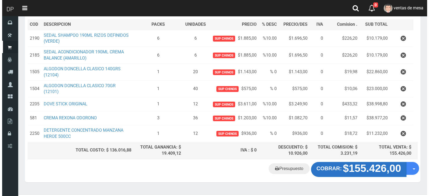
scroll to position [90, 0]
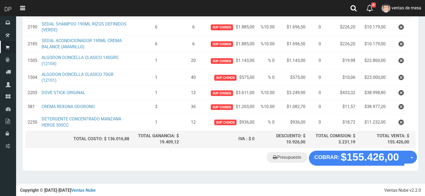
click at [369, 165] on div "Presupuesto COBRAR: $155.426,00 Opciones" at bounding box center [221, 161] width 396 height 20
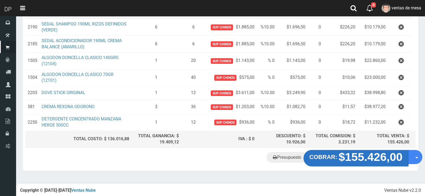
click at [366, 161] on strong "$155.426,00" at bounding box center [371, 157] width 64 height 13
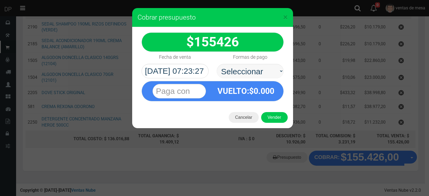
select select "Efectivo"
click at [217, 64] on select "Seleccionar Efectivo Tarjeta de Crédito Depósito Débito" at bounding box center [250, 71] width 67 height 14
drag, startPoint x: 263, startPoint y: 77, endPoint x: 269, endPoint y: 103, distance: 26.6
click at [266, 93] on span "0.000" at bounding box center [264, 90] width 21 height 9
click at [274, 119] on button "Vender" at bounding box center [274, 117] width 27 height 11
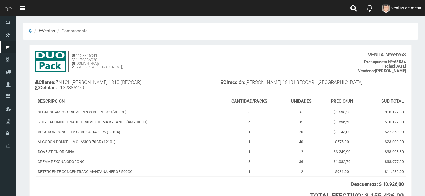
scroll to position [49, 0]
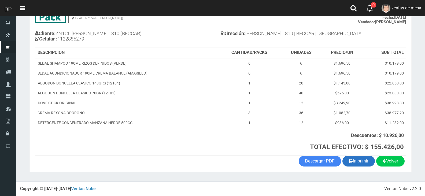
click at [357, 164] on button "Imprimir" at bounding box center [359, 161] width 32 height 11
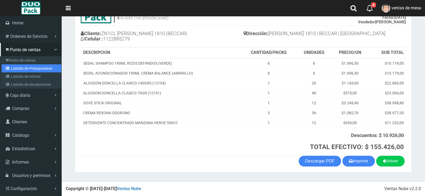
click at [24, 68] on link "Listado de Presupuestos" at bounding box center [32, 68] width 60 height 8
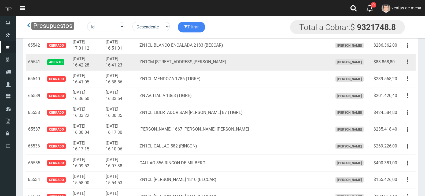
scroll to position [805, 0]
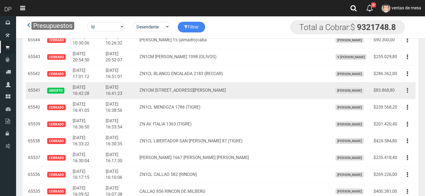
click at [408, 95] on icon "button" at bounding box center [407, 90] width 1 height 9
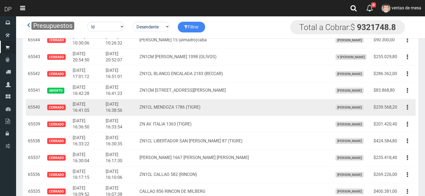
click at [405, 102] on td "Editar Imprimir Eliminar" at bounding box center [408, 107] width 16 height 17
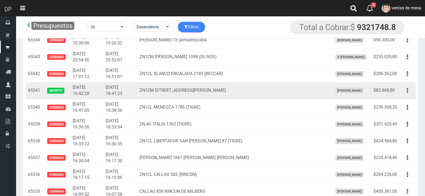
click at [409, 91] on button "button" at bounding box center [408, 90] width 12 height 9
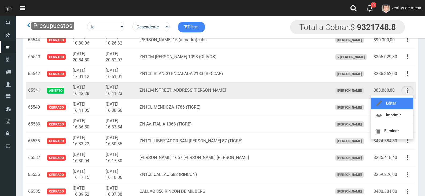
click at [405, 100] on link "Editar" at bounding box center [392, 104] width 42 height 12
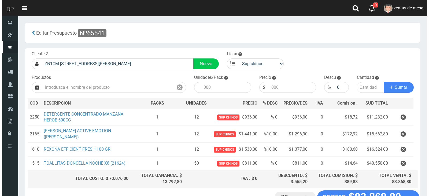
scroll to position [37, 0]
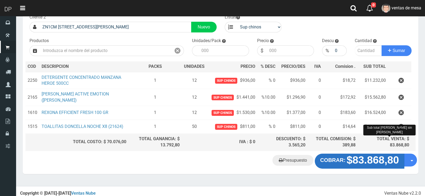
click at [355, 154] on strong "$83.868,80" at bounding box center [373, 160] width 52 height 12
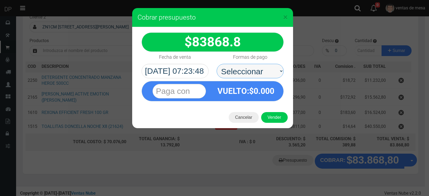
click at [267, 75] on select "Seleccionar Efectivo Tarjeta de Crédito Depósito Débito" at bounding box center [250, 71] width 67 height 14
select select "Efectivo"
click at [217, 64] on select "Seleccionar Efectivo Tarjeta de Crédito Depósito Débito" at bounding box center [250, 71] width 67 height 14
click at [272, 124] on div "Cancelar Vender" at bounding box center [212, 117] width 161 height 21
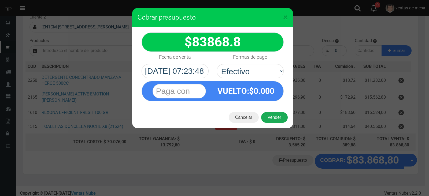
click at [274, 119] on button "Vender" at bounding box center [274, 117] width 27 height 11
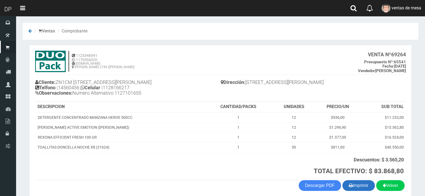
scroll to position [24, 0]
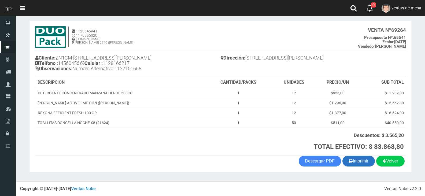
click at [370, 164] on button "Imprimir" at bounding box center [359, 161] width 32 height 11
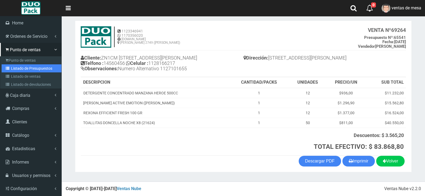
click at [9, 70] on link "Listado de Presupuestos" at bounding box center [32, 68] width 60 height 8
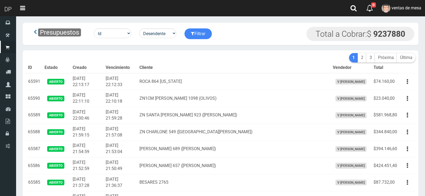
click at [88, 65] on th "Creado" at bounding box center [87, 68] width 33 height 11
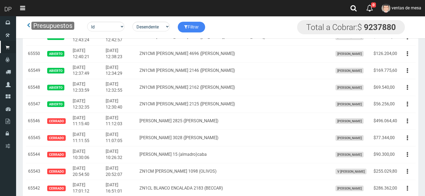
scroll to position [949, 0]
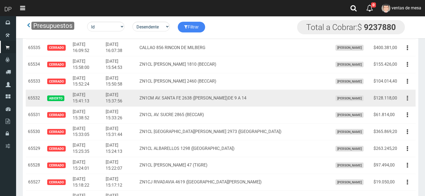
click at [405, 102] on button "button" at bounding box center [408, 98] width 12 height 9
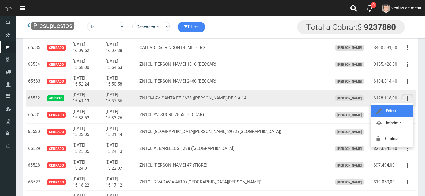
click at [403, 110] on link "Editar" at bounding box center [392, 111] width 42 height 12
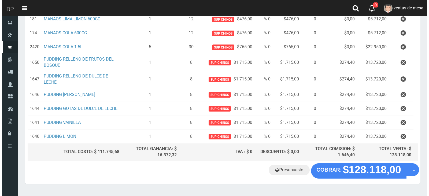
scroll to position [143, 0]
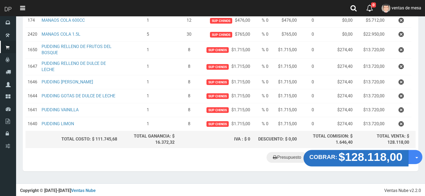
click at [326, 159] on strong "COBRAR:" at bounding box center [324, 157] width 28 height 6
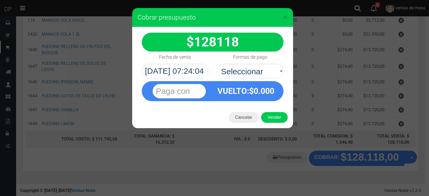
select select "Efectivo"
click at [217, 64] on select "Seleccionar Efectivo Tarjeta de Crédito Depósito Débito" at bounding box center [250, 71] width 67 height 14
click at [270, 121] on button "Vender" at bounding box center [274, 117] width 27 height 11
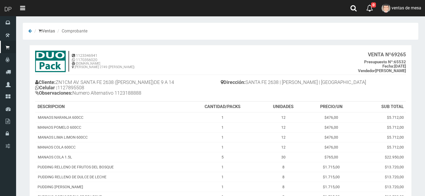
scroll to position [86, 0]
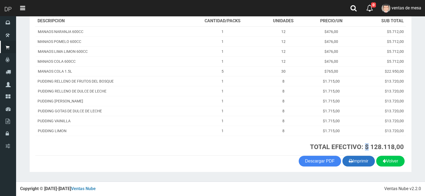
click at [362, 155] on th "TOTAL EFECTIVO: $ 128.118,00" at bounding box center [295, 146] width 221 height 20
click at [362, 160] on button "Imprimir" at bounding box center [359, 161] width 32 height 11
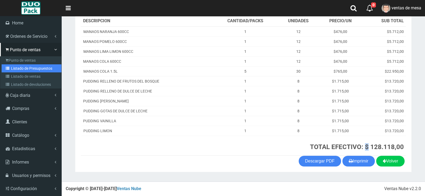
click at [17, 68] on link "Listado de Presupuestos" at bounding box center [32, 68] width 60 height 8
